Goal: Task Accomplishment & Management: Manage account settings

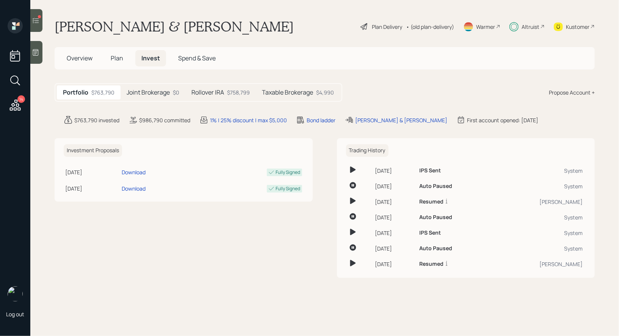
click at [38, 20] on icon at bounding box center [36, 20] width 6 height 5
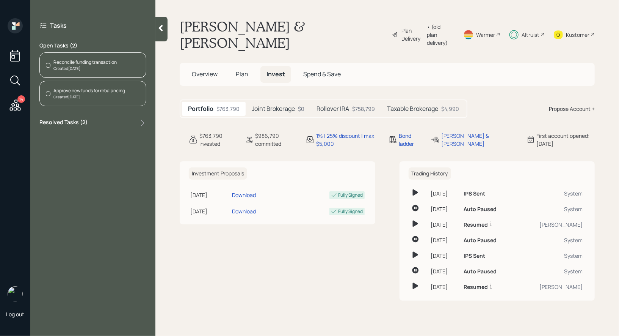
click at [92, 61] on div "Reconcile funding transaction" at bounding box center [84, 62] width 63 height 7
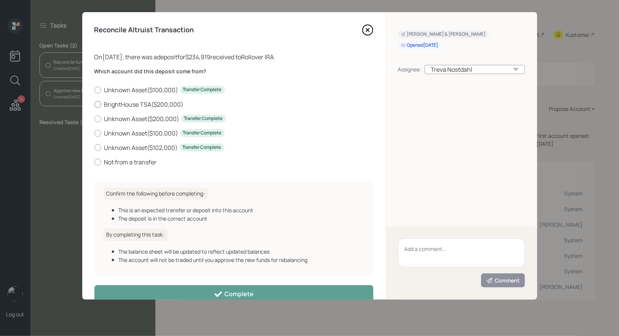
click at [98, 102] on div at bounding box center [97, 104] width 7 height 7
click at [94, 104] on input "BrightHouse TSA ( $200,000 )" at bounding box center [94, 104] width 0 height 0
radio input "true"
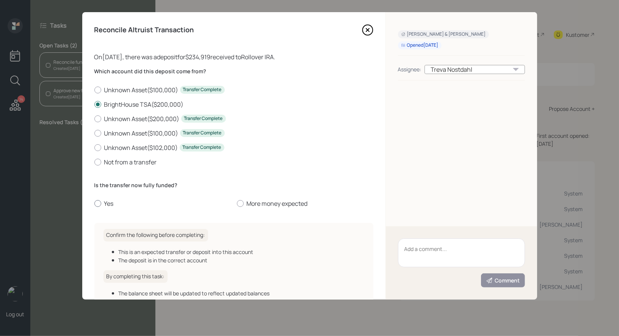
click at [95, 204] on div at bounding box center [97, 203] width 7 height 7
click at [94, 204] on input "Yes" at bounding box center [94, 203] width 0 height 0
radio input "true"
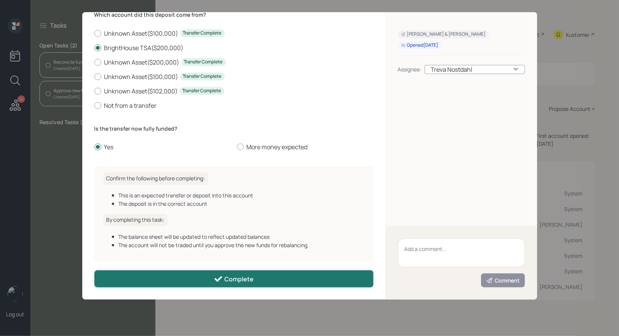
click at [176, 275] on button "Complete" at bounding box center [233, 278] width 279 height 17
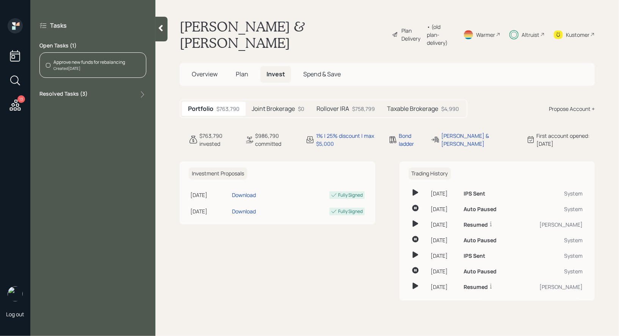
click at [69, 64] on div "Approve new funds for rebalancing" at bounding box center [89, 62] width 72 height 7
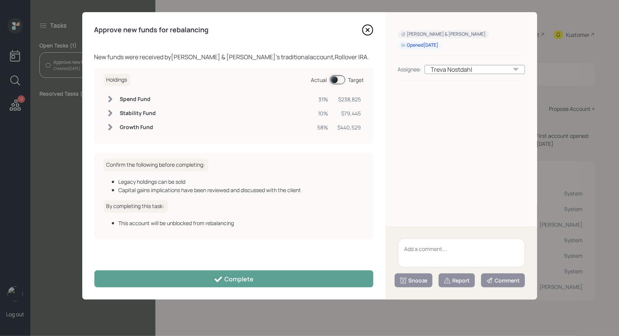
click at [335, 78] on span at bounding box center [338, 79] width 16 height 9
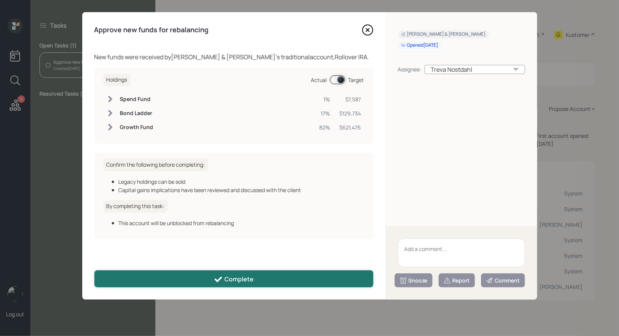
click at [281, 278] on button "Complete" at bounding box center [233, 278] width 279 height 17
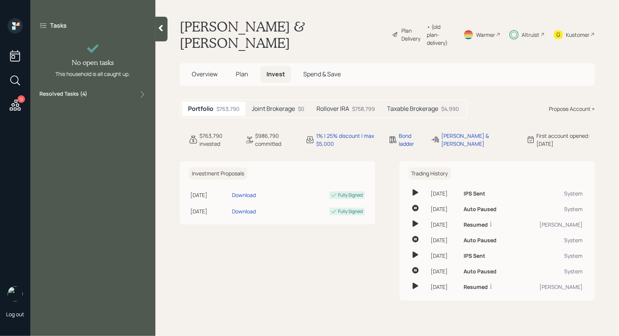
click at [239, 70] on span "Plan" at bounding box center [242, 74] width 13 height 8
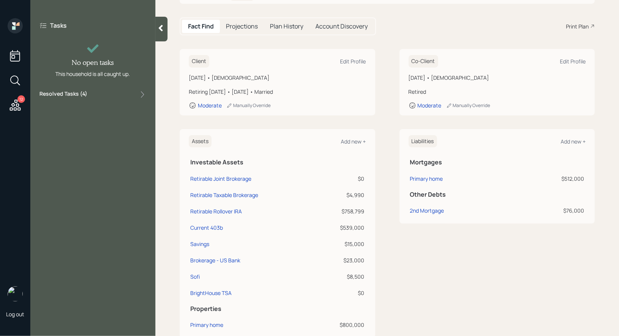
scroll to position [97, 0]
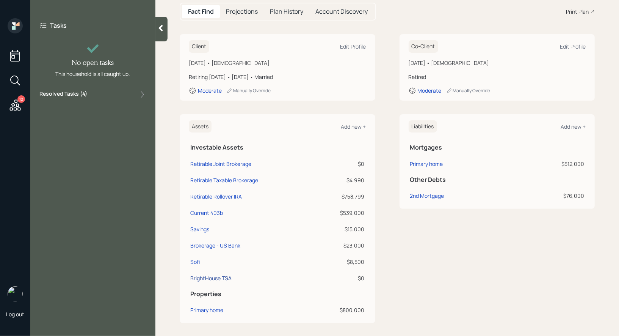
click at [222, 274] on div "BrightHouse TSA" at bounding box center [210, 278] width 41 height 8
select select "company_sponsored"
select select "conservative"
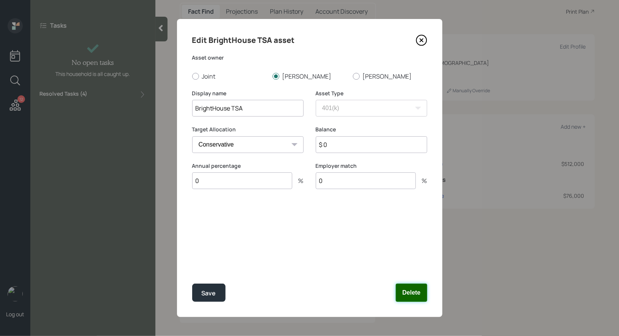
click at [415, 296] on button "Delete" at bounding box center [411, 292] width 31 height 18
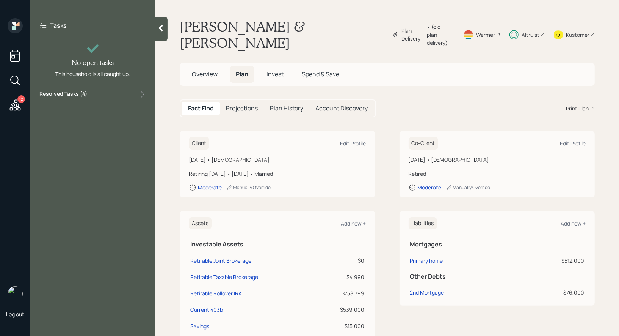
click at [161, 30] on icon at bounding box center [161, 28] width 8 height 8
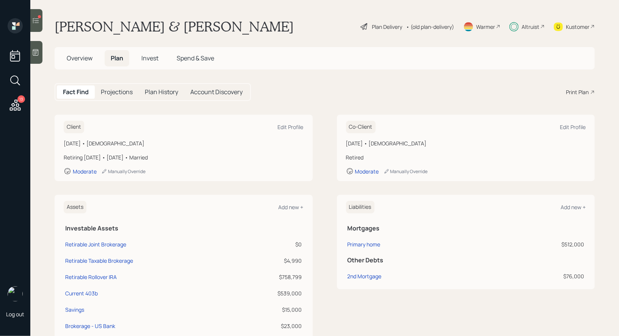
click at [38, 16] on div at bounding box center [39, 16] width 3 height 3
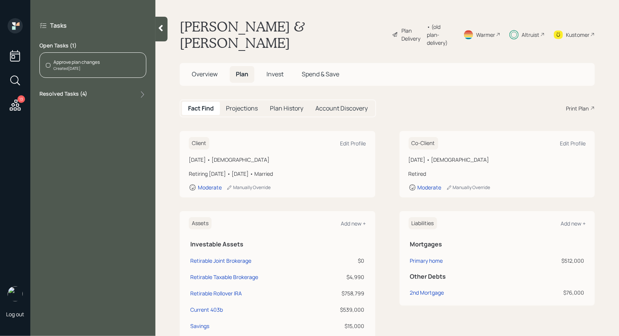
click at [106, 68] on div "Approve plan changes Created [DATE]" at bounding box center [92, 64] width 107 height 25
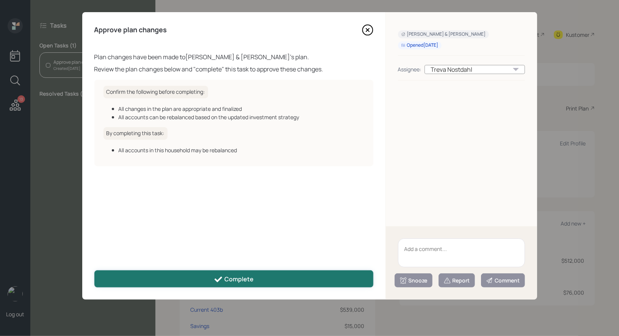
click at [171, 281] on button "Complete" at bounding box center [233, 278] width 279 height 17
